Goal: Use online tool/utility: Use online tool/utility

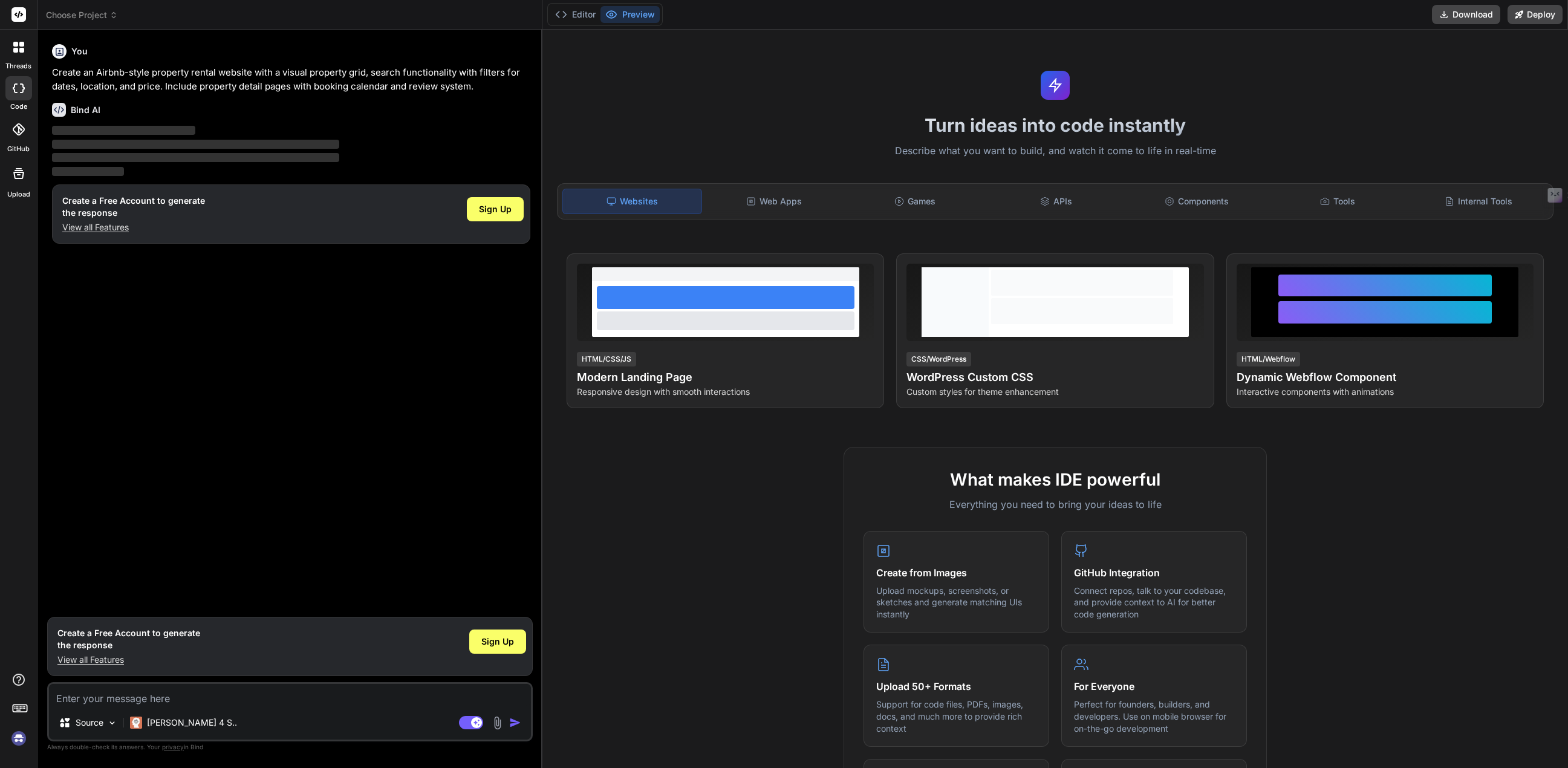
type textarea "x"
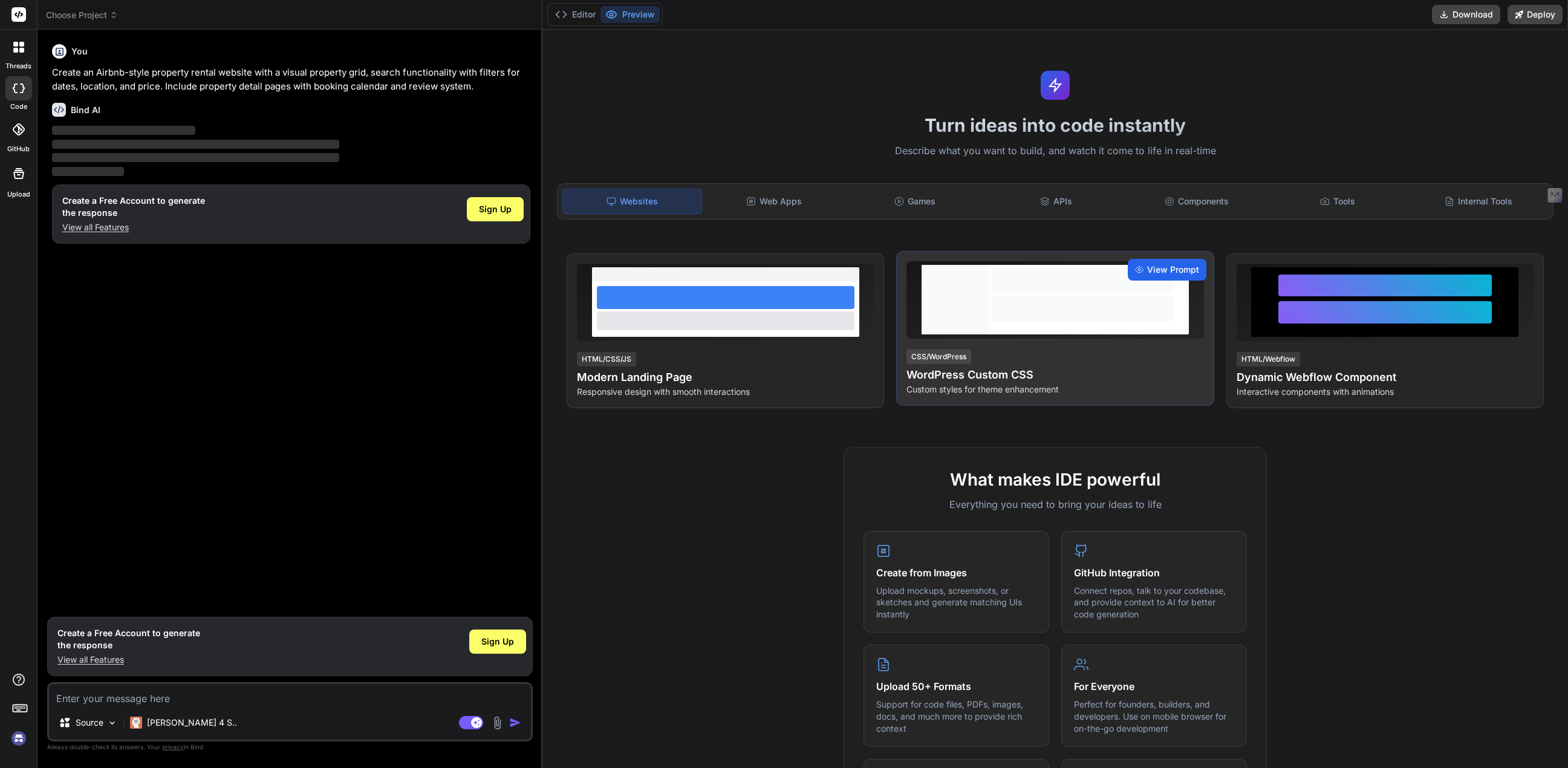
click at [1155, 268] on span "View Prompt" at bounding box center [1173, 270] width 52 height 12
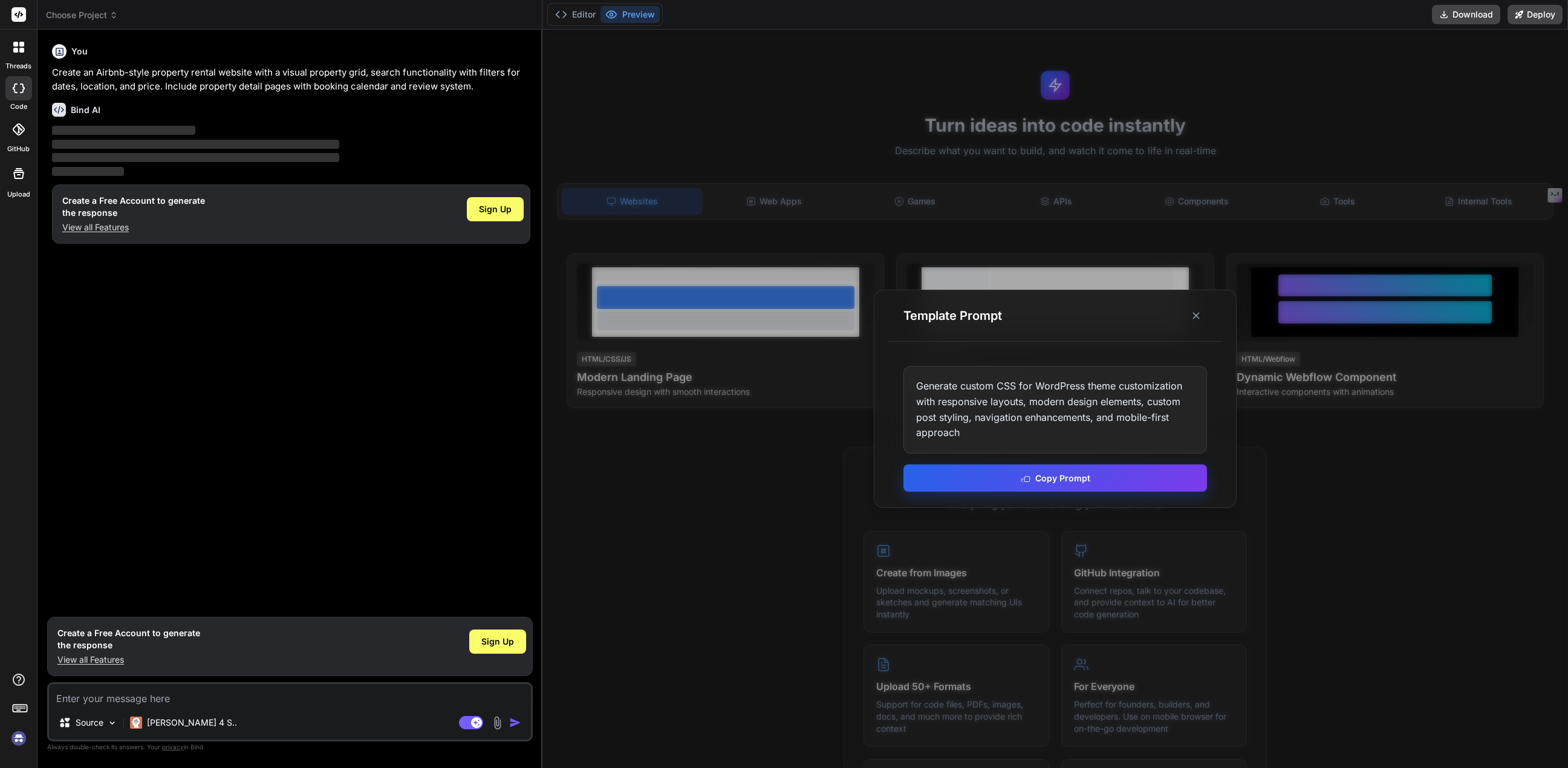
click at [1080, 477] on button "Copy Prompt" at bounding box center [1054, 478] width 303 height 27
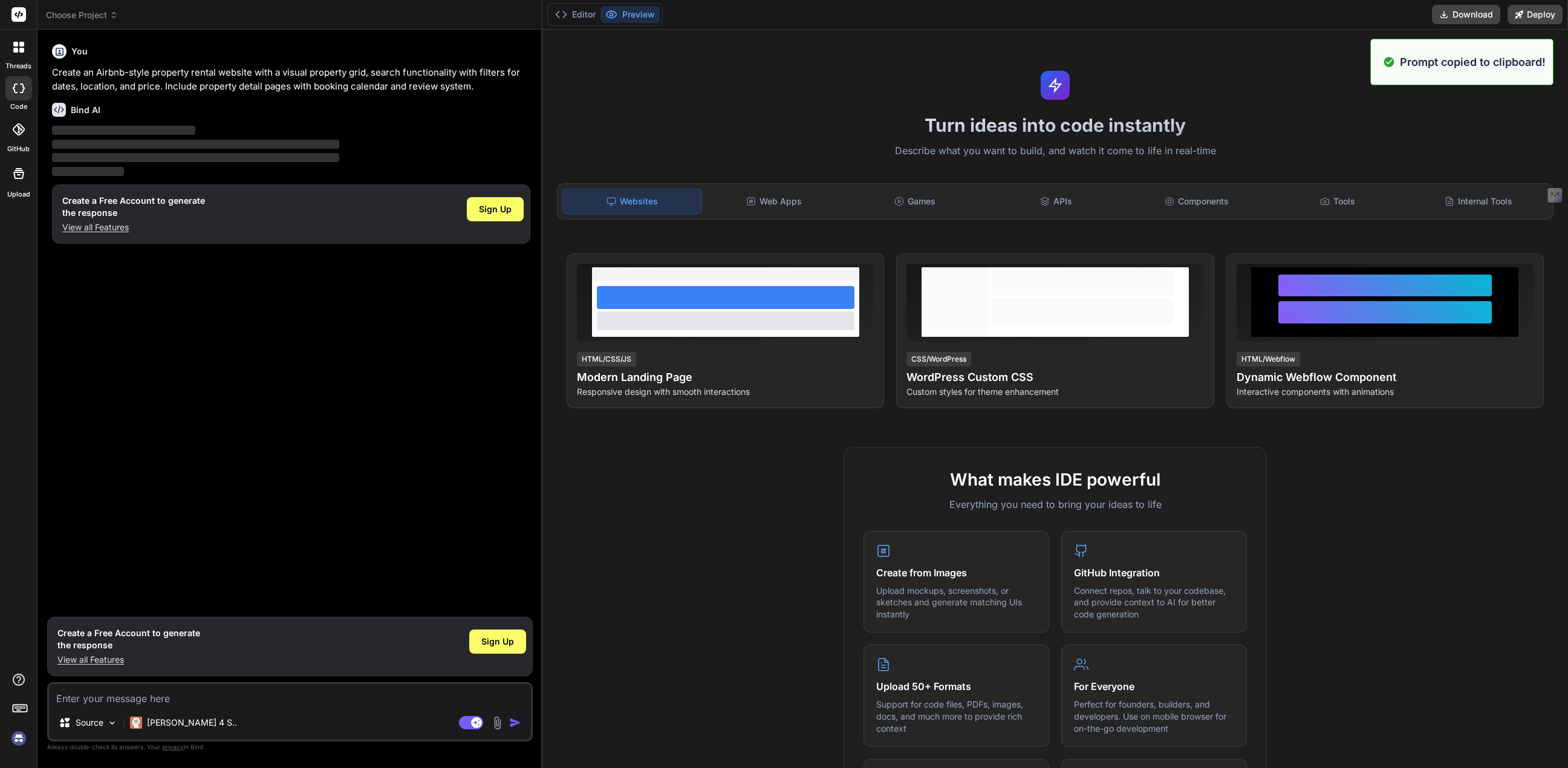
click at [173, 703] on textarea at bounding box center [290, 695] width 482 height 22
paste textarea "Generate custom CSS for WordPress theme customization with responsive layouts, …"
type textarea "Generate custom CSS for WordPress theme customization with responsive layouts, …"
type textarea "x"
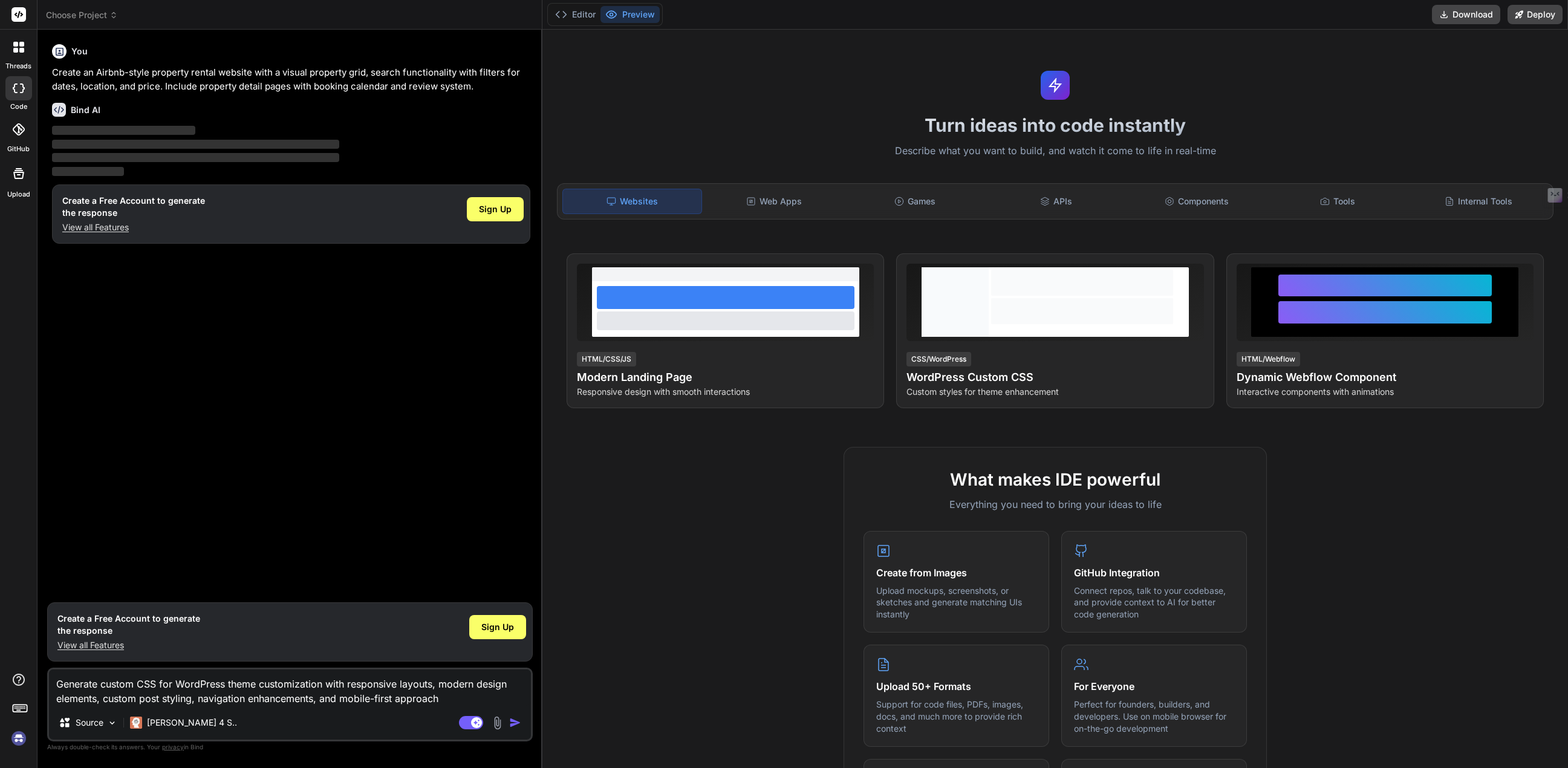
type textarea "Generate custom CSS for WordPress theme customization with responsive layouts, …"
click at [515, 725] on img "button" at bounding box center [515, 723] width 12 height 12
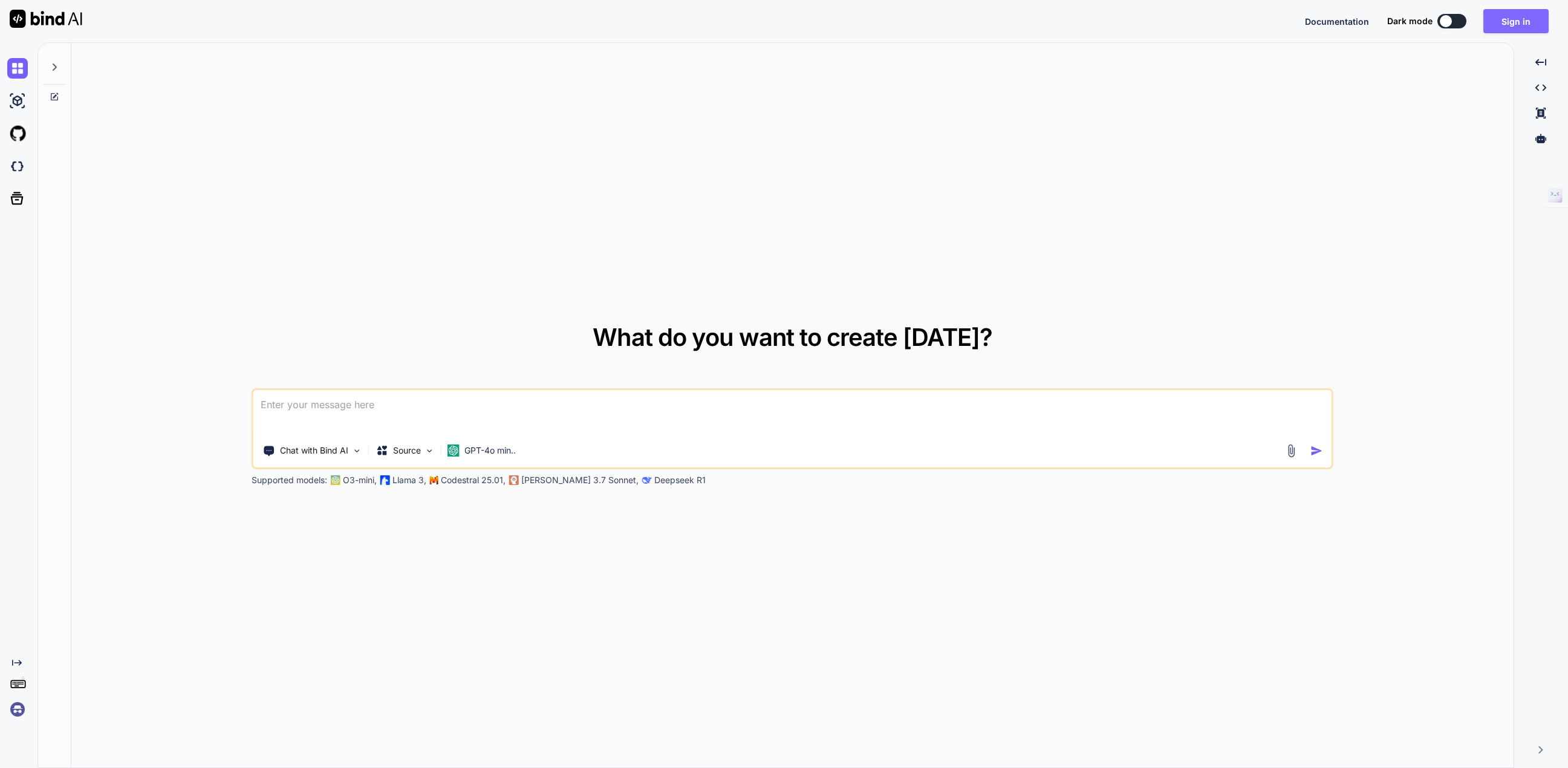
click at [1506, 24] on button "Sign in" at bounding box center [1516, 21] width 66 height 25
